Goal: Task Accomplishment & Management: Use online tool/utility

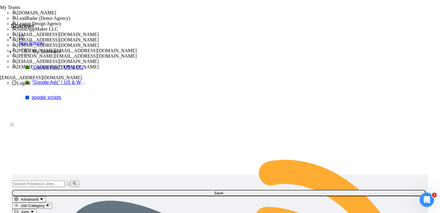
click at [40, 81] on link ""Google Ads" | US & WW | Expert" at bounding box center [60, 82] width 57 height 5
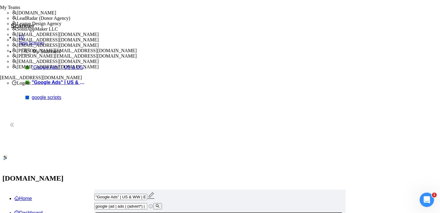
drag, startPoint x: 179, startPoint y: 172, endPoint x: 146, endPoint y: 172, distance: 32.4
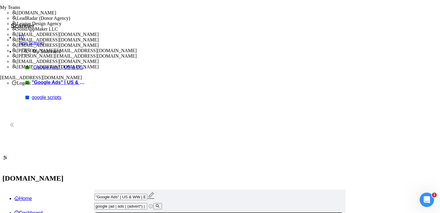
type input "5000"
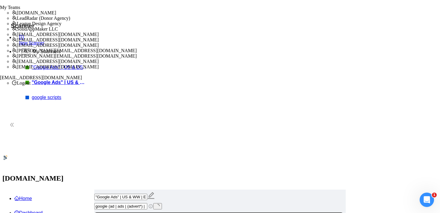
checkbox input "false"
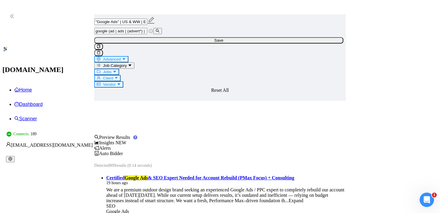
scroll to position [0, 0]
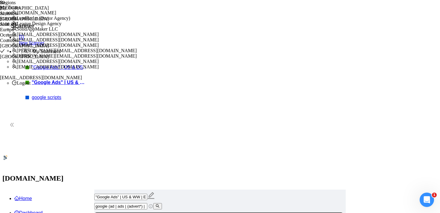
checkbox input "true"
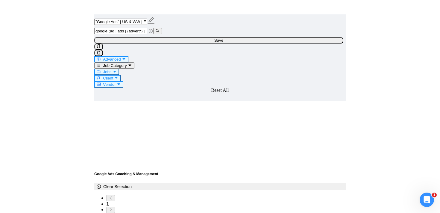
scroll to position [949, 0]
type input "5"
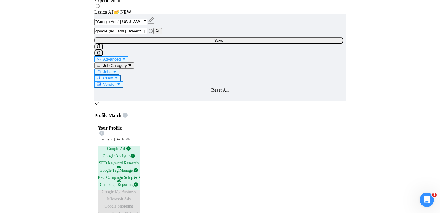
scroll to position [382, 0]
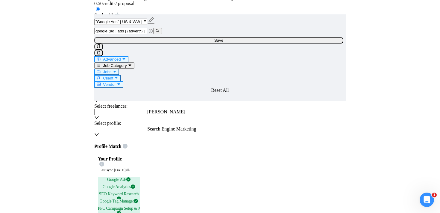
type input "60"
drag, startPoint x: 253, startPoint y: 149, endPoint x: 275, endPoint y: 159, distance: 24.0
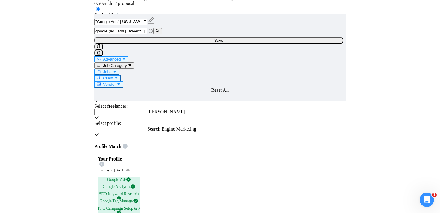
scroll to position [6, 0]
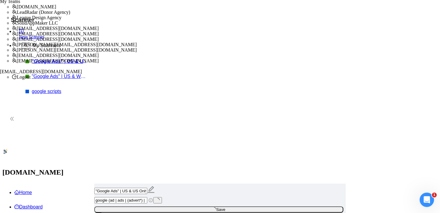
click at [32, 75] on link ""Google Ads" | US & WW | Expert" at bounding box center [60, 76] width 57 height 5
drag, startPoint x: 155, startPoint y: 61, endPoint x: 117, endPoint y: 60, distance: 38.0
click at [146, 197] on input "google (ad | ads | (advert*) | adwords | "ad words" | ppc | "pay-per-click" | "…" at bounding box center [120, 200] width 53 height 6
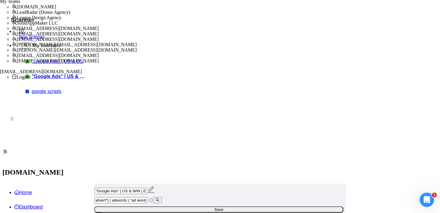
drag, startPoint x: 156, startPoint y: 60, endPoint x: 310, endPoint y: 63, distance: 154.3
click at [162, 197] on span "google (ad | ads | (advert*) | adwords | "ad words" | ppc | "pay-per-click" | "…" at bounding box center [128, 199] width 68 height 5
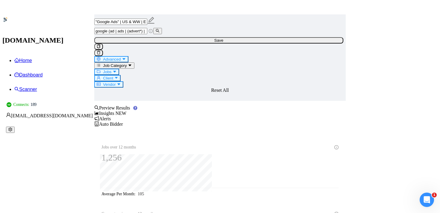
scroll to position [139, 0]
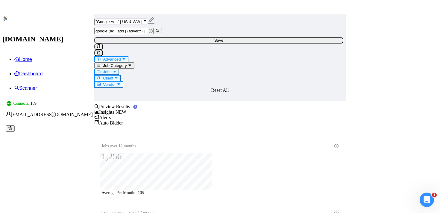
drag, startPoint x: 145, startPoint y: 101, endPoint x: 317, endPoint y: 181, distance: 189.7
click at [121, 57] on span "Advanced" at bounding box center [112, 59] width 18 height 4
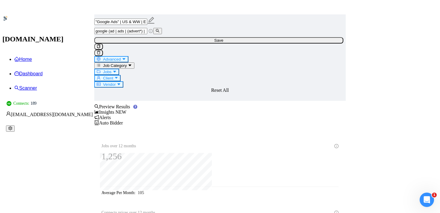
click at [117, 69] on icon "caret-down" at bounding box center [115, 71] width 4 height 4
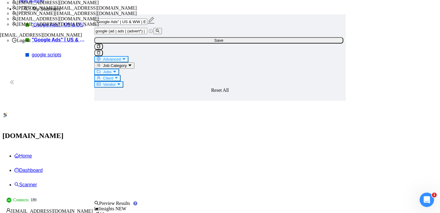
scroll to position [0, 0]
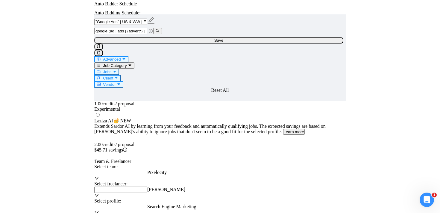
scroll to position [307, 0]
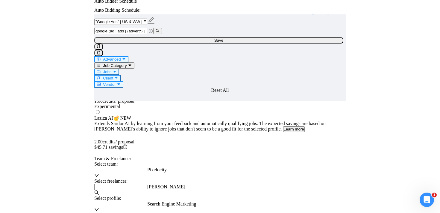
click at [185, 184] on span "[PERSON_NAME]" at bounding box center [166, 186] width 38 height 5
click at [197, 201] on span "Search Engine Marketing" at bounding box center [171, 203] width 49 height 5
click at [288, 195] on div "Select profile: Search Engine Marketing" at bounding box center [220, 203] width 258 height 17
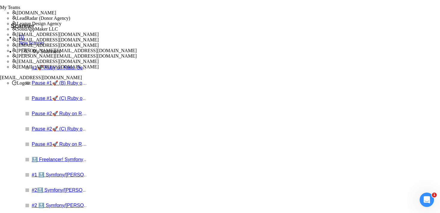
click at [99, 48] on span "[EMAIL_ADDRESS][DOMAIN_NAME]" at bounding box center [58, 45] width 82 height 5
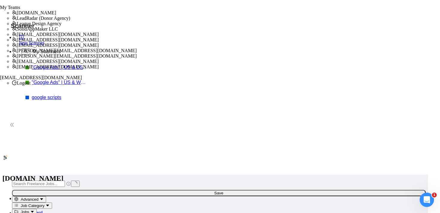
click at [25, 80] on div ""Google Ads" | US & WW | Expert" at bounding box center [59, 82] width 69 height 5
click at [40, 81] on link ""Google Ads" | US & WW | Expert" at bounding box center [60, 82] width 57 height 5
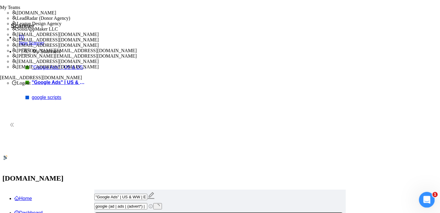
click at [426, 196] on icon "Open Intercom Messenger" at bounding box center [426, 199] width 10 height 10
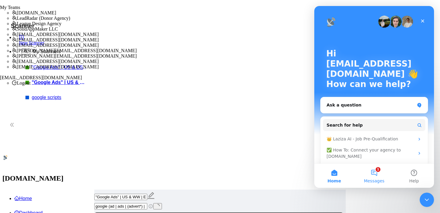
click at [376, 172] on button "1 Messages" at bounding box center [374, 176] width 40 height 24
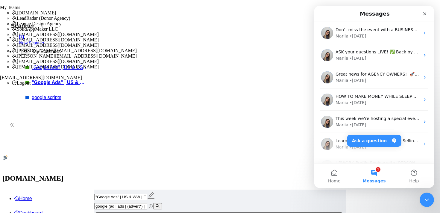
click at [422, 195] on div "Close Intercom Messenger" at bounding box center [426, 198] width 14 height 14
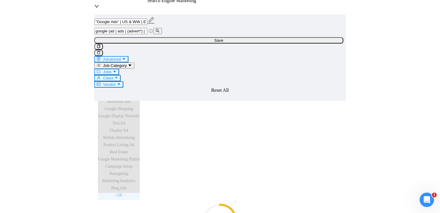
scroll to position [516, 0]
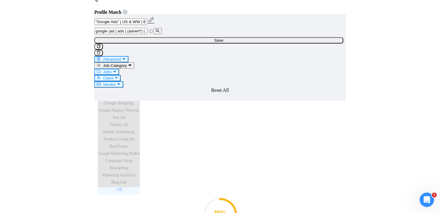
drag, startPoint x: 143, startPoint y: 127, endPoint x: 204, endPoint y: 131, distance: 61.0
drag, startPoint x: 192, startPoint y: 118, endPoint x: 141, endPoint y: 116, distance: 50.7
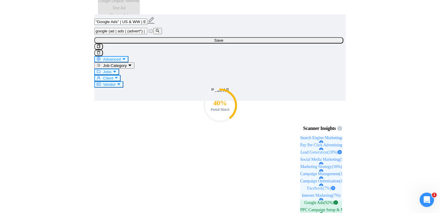
scroll to position [625, 0]
drag, startPoint x: 297, startPoint y: 147, endPoint x: 137, endPoint y: 123, distance: 161.4
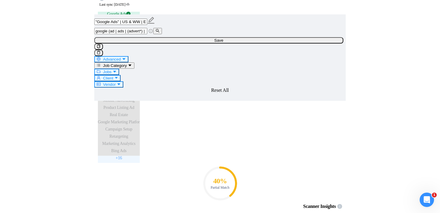
scroll to position [547, 0]
click at [147, 34] on input "google (ad | ads | (advert*) | adwords | "ad words" | ppc | "pay-per-click" | "…" at bounding box center [120, 31] width 53 height 6
drag, startPoint x: 155, startPoint y: 40, endPoint x: 130, endPoint y: 42, distance: 24.9
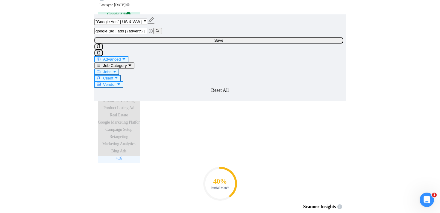
drag, startPoint x: 377, startPoint y: 80, endPoint x: 228, endPoint y: 34, distance: 155.6
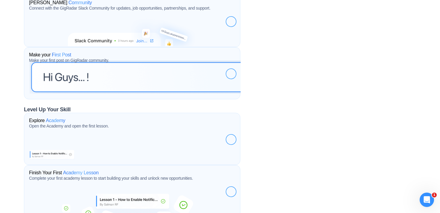
scroll to position [299, 0]
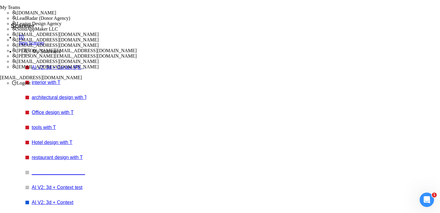
scroll to position [45, 0]
click at [32, 214] on link "AI V2: 3d + Context (Sviat)" at bounding box center [60, 216] width 57 height 5
checkbox input "true"
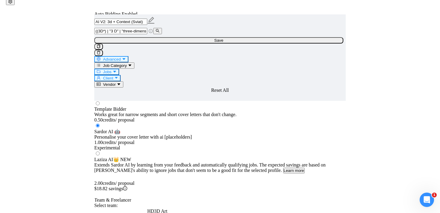
scroll to position [542, 0]
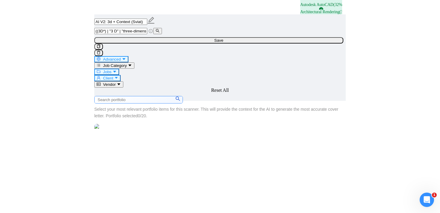
scroll to position [1113, 0]
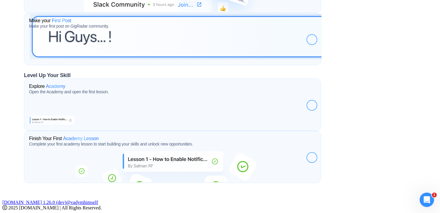
scroll to position [283, 0]
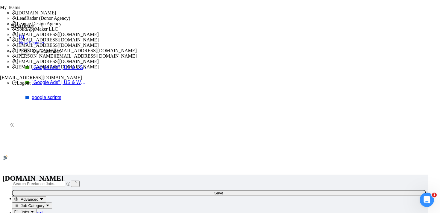
click at [32, 80] on link ""Google Ads" | US & WW | Expert" at bounding box center [60, 82] width 57 height 5
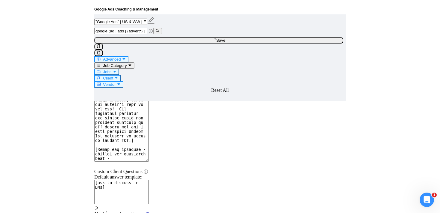
scroll to position [1142, 0]
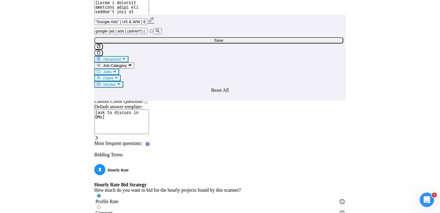
scroll to position [20, 0]
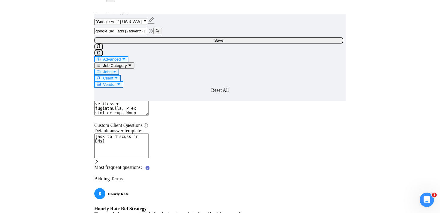
scroll to position [1163, 0]
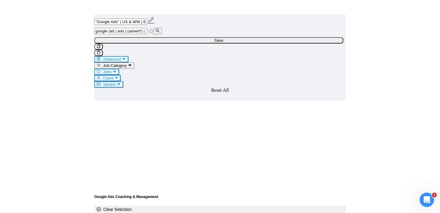
scroll to position [928, 0]
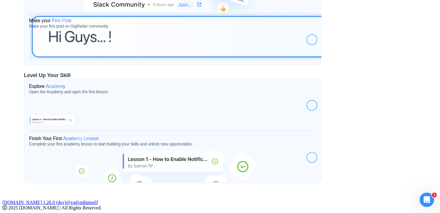
scroll to position [283, 0]
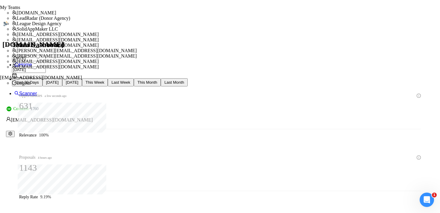
click at [46, 55] on input "[DATE]" at bounding box center [29, 58] width 34 height 6
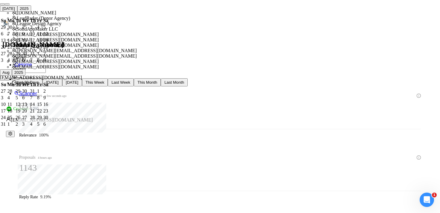
click at [7, 4] on span "button" at bounding box center [7, 4] width 0 height 0
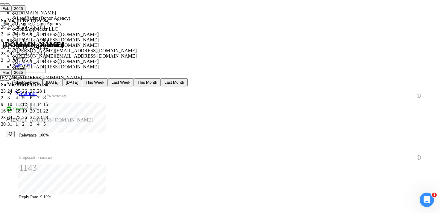
click at [7, 4] on span "button" at bounding box center [7, 4] width 0 height 0
type input "[DATE]"
click at [29, 30] on div "1" at bounding box center [25, 27] width 7 height 5
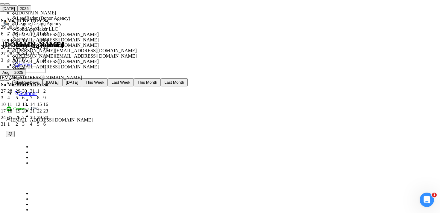
drag, startPoint x: 182, startPoint y: 173, endPoint x: 187, endPoint y: 142, distance: 32.0
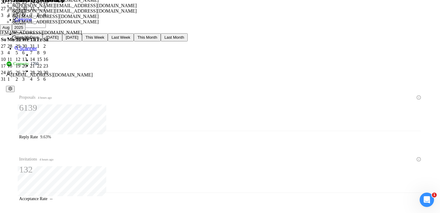
scroll to position [46, 0]
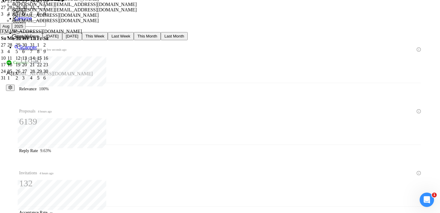
drag, startPoint x: 184, startPoint y: 104, endPoint x: 206, endPoint y: 107, distance: 22.4
drag, startPoint x: 154, startPoint y: 116, endPoint x: 169, endPoint y: 153, distance: 40.2
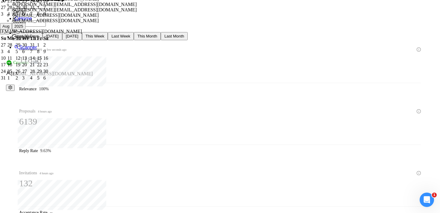
drag, startPoint x: 152, startPoint y: 103, endPoint x: 172, endPoint y: 102, distance: 20.1
drag, startPoint x: 68, startPoint y: 103, endPoint x: 77, endPoint y: 103, distance: 8.7
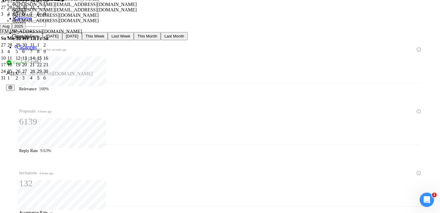
drag, startPoint x: 95, startPoint y: 165, endPoint x: 104, endPoint y: 164, distance: 9.0
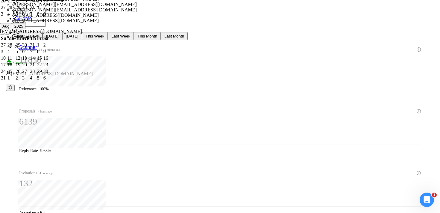
click at [218, 58] on div "Opportunities a minute ago 11838 Relevance 100% Proposals 4 hours ago 6139 [DAT…" at bounding box center [220, 160] width 424 height 240
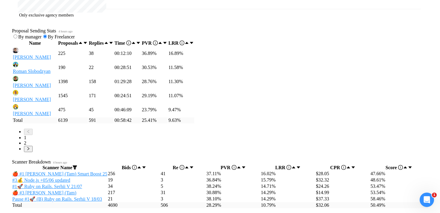
scroll to position [306, 0]
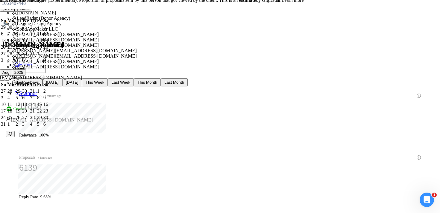
click at [12, 132] on icon "setting" at bounding box center [10, 134] width 4 height 4
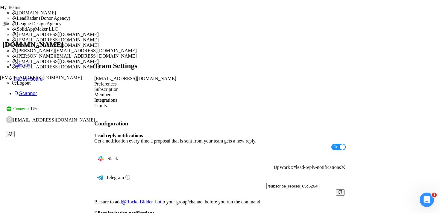
click at [215, 97] on div "Integrations" at bounding box center [220, 99] width 252 height 5
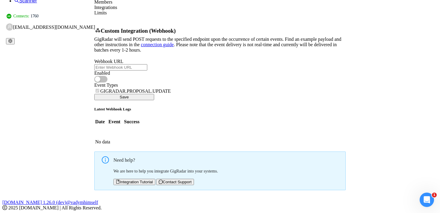
scroll to position [155, 0]
click at [153, 179] on span "Integration Tutorial" at bounding box center [136, 181] width 33 height 4
click at [93, 67] on main "Team Settings [EMAIL_ADDRESS][DOMAIN_NAME] Preferences Subscription Members Int…" at bounding box center [220, 69] width 416 height 242
click at [37, 3] on link "Scanner" at bounding box center [25, 0] width 23 height 5
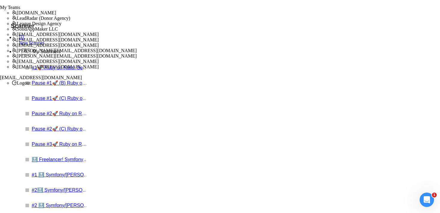
click at [33, 80] on link "Pause #1🚀 (B) Ruby on Rails. Serhii V 18/03" at bounding box center [60, 83] width 57 height 6
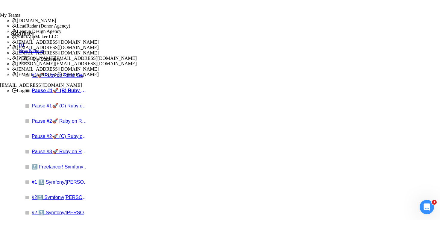
scroll to position [41, 0]
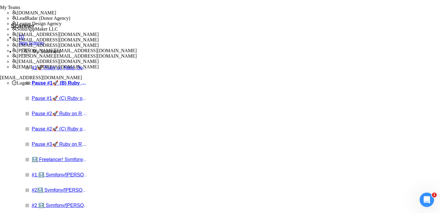
drag, startPoint x: 175, startPoint y: 131, endPoint x: 154, endPoint y: 131, distance: 21.0
drag, startPoint x: 175, startPoint y: 96, endPoint x: 152, endPoint y: 93, distance: 22.9
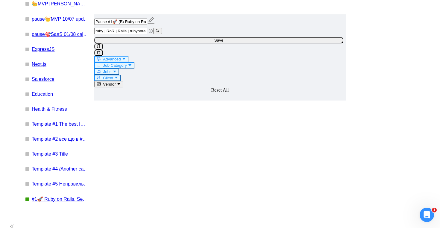
scroll to position [1040, 0]
